Goal: Find specific page/section: Find specific page/section

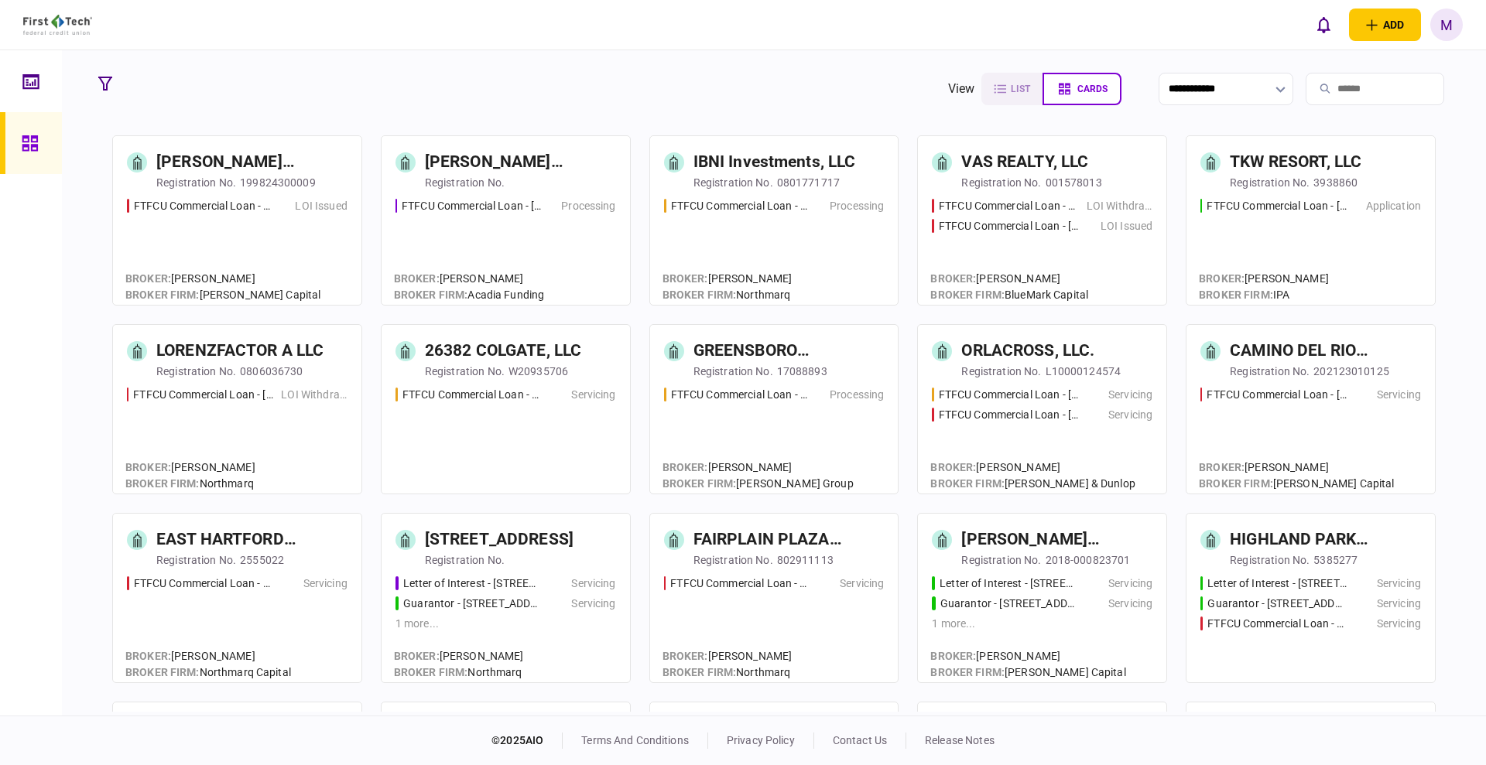
click at [1337, 95] on input "search" at bounding box center [1375, 89] width 139 height 33
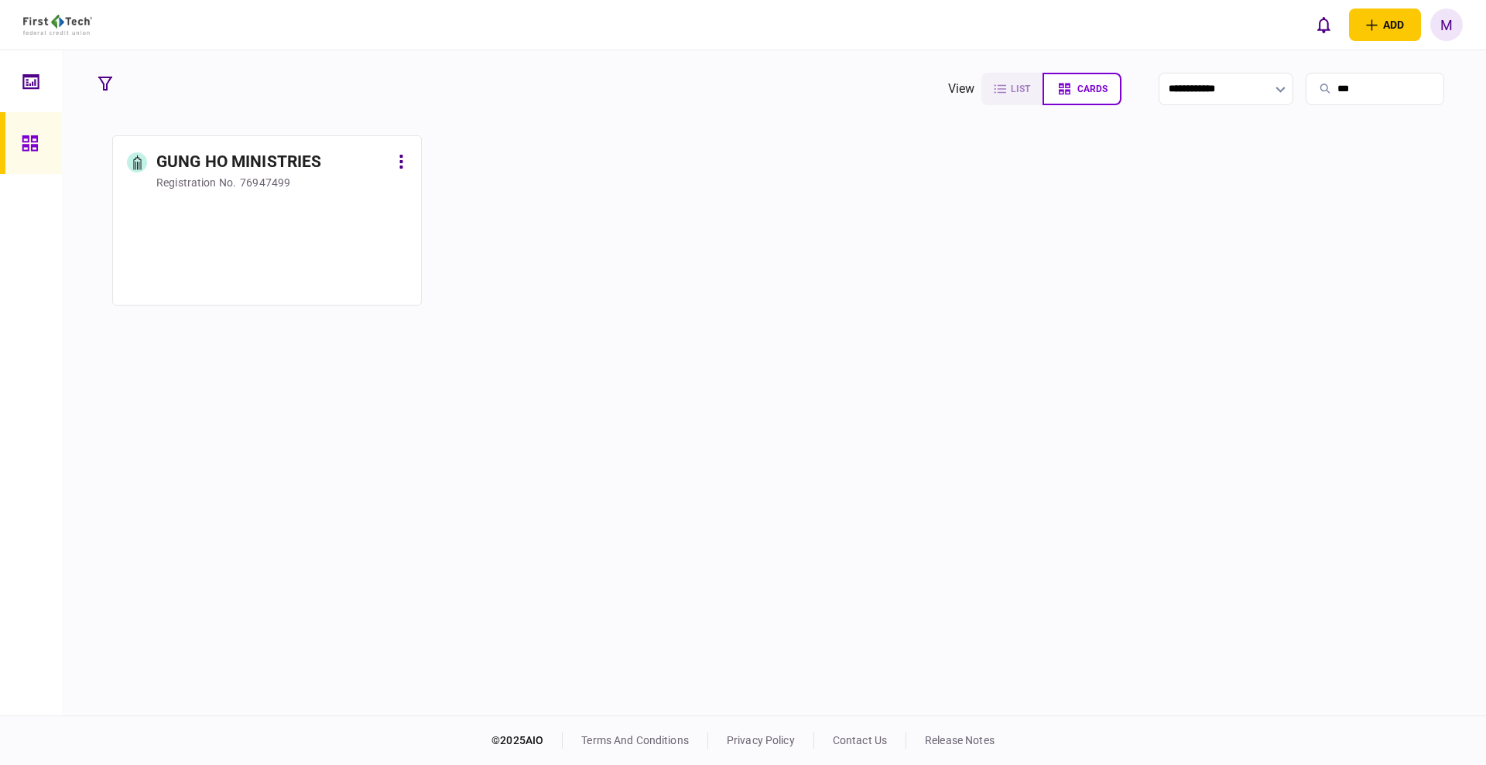
type input "***"
click at [265, 258] on div at bounding box center [267, 245] width 280 height 94
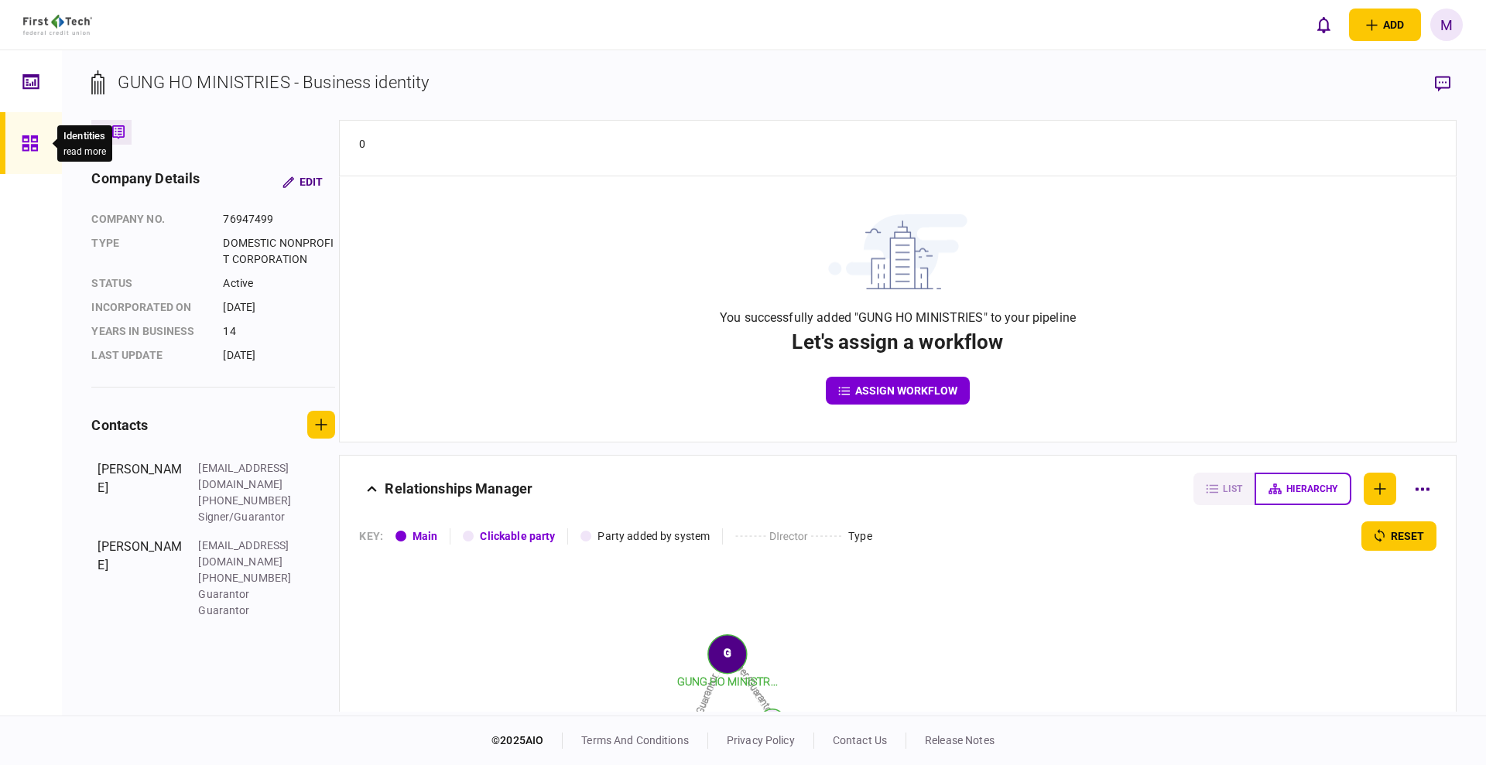
click at [27, 142] on icon at bounding box center [30, 144] width 17 height 18
